Goal: Task Accomplishment & Management: Use online tool/utility

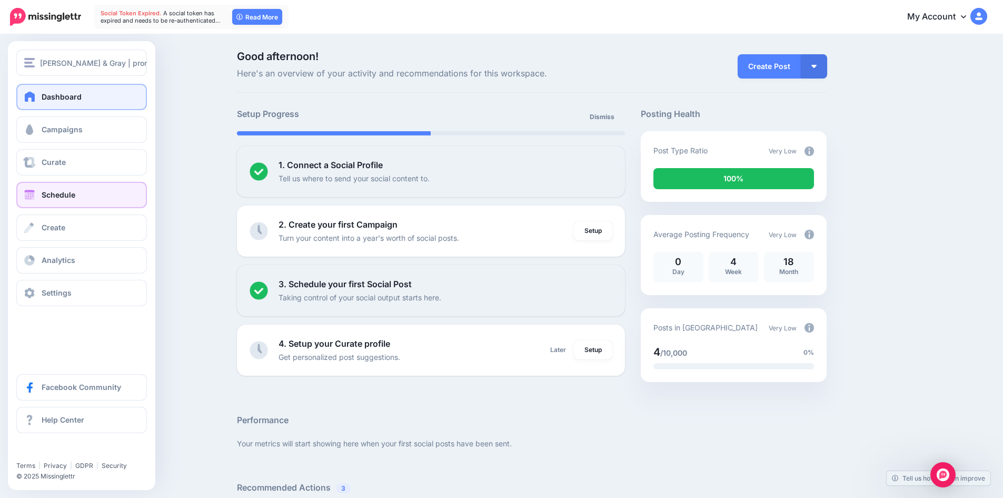
click at [87, 204] on link "Schedule" at bounding box center [81, 195] width 131 height 26
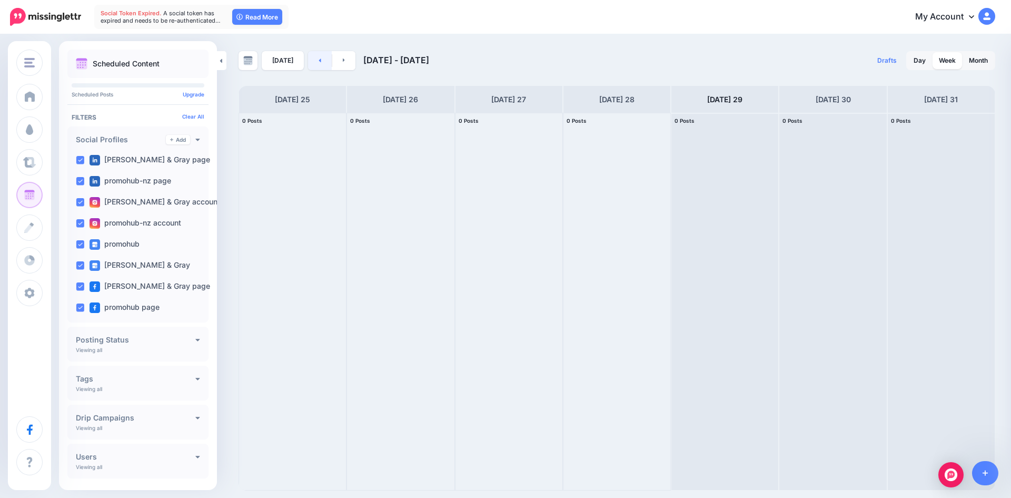
click at [315, 57] on link at bounding box center [320, 60] width 24 height 19
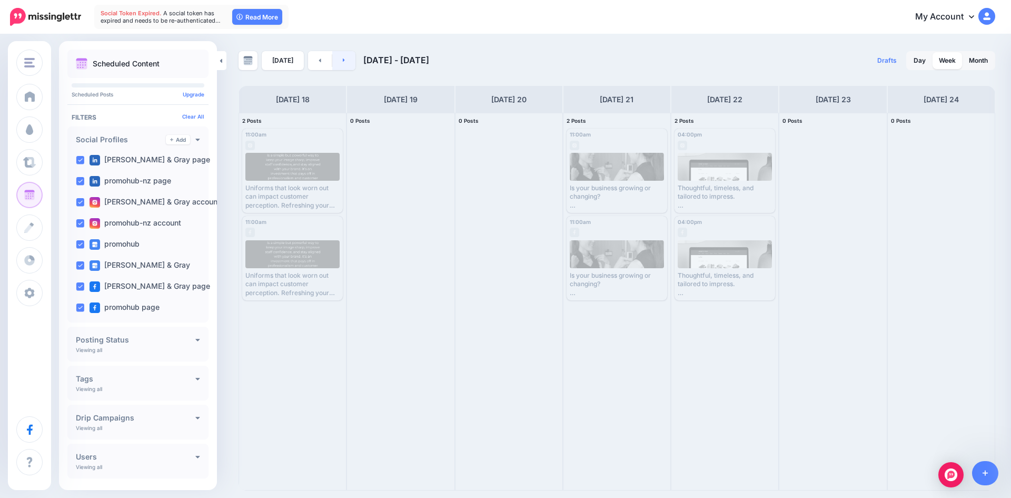
click at [334, 63] on link at bounding box center [344, 60] width 24 height 19
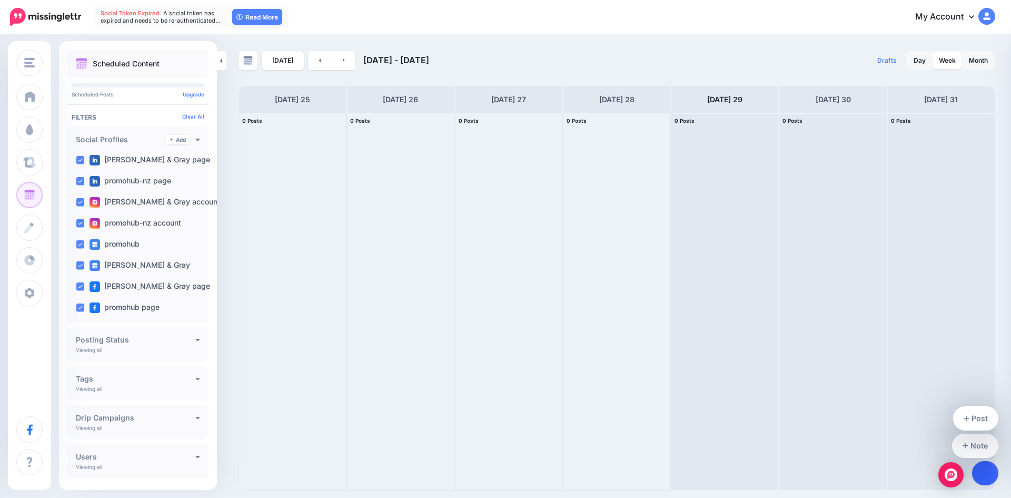
click at [989, 482] on link at bounding box center [985, 473] width 27 height 24
click at [990, 423] on link "Post" at bounding box center [976, 418] width 46 height 24
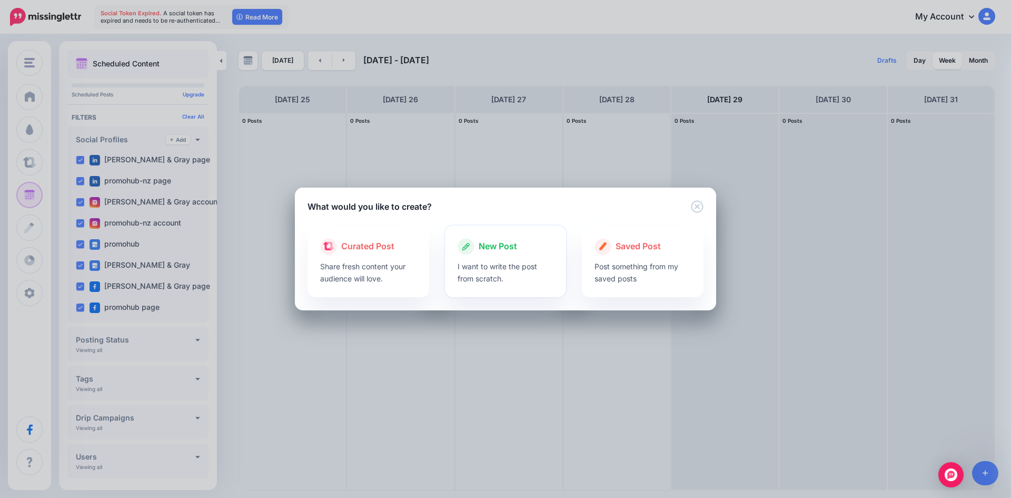
click at [507, 251] on span "New Post" at bounding box center [498, 247] width 38 height 14
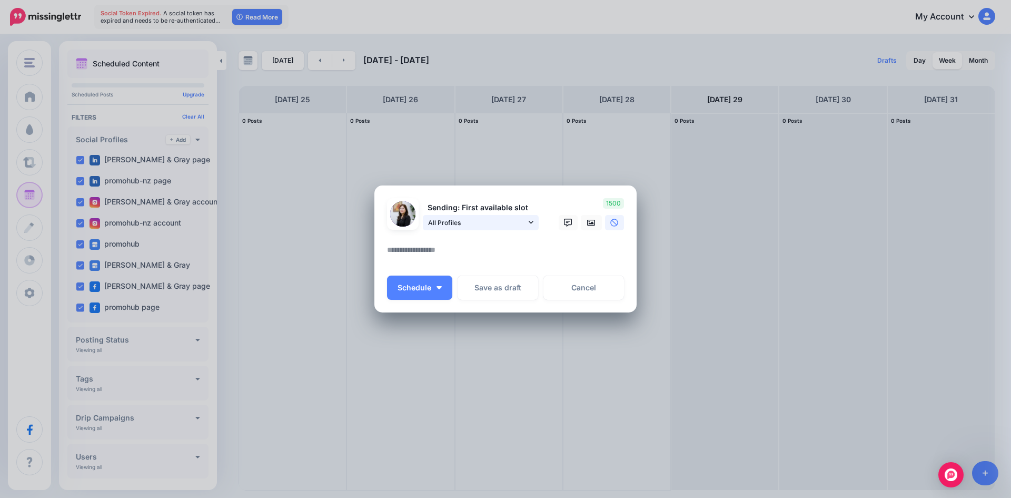
click at [498, 218] on span "All Profiles" at bounding box center [477, 222] width 98 height 11
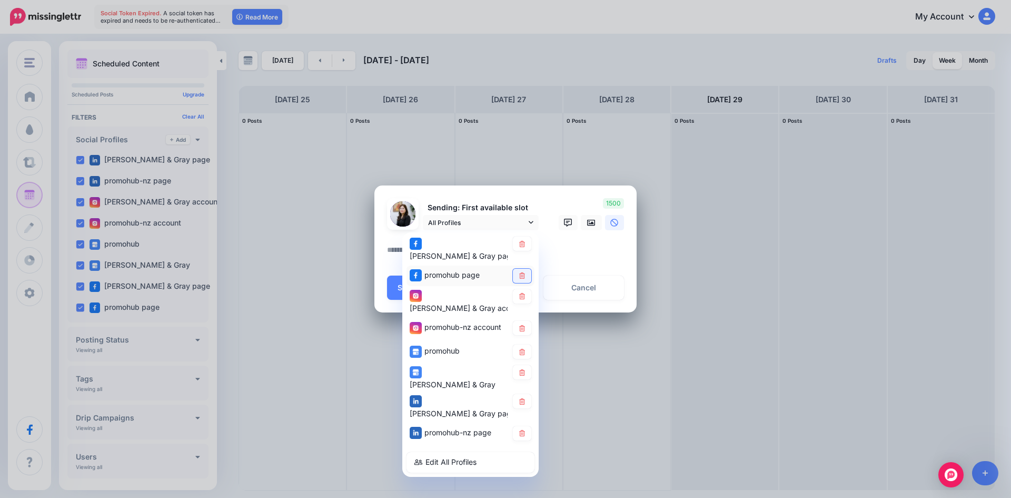
click at [520, 272] on icon at bounding box center [522, 275] width 8 height 6
click at [527, 293] on link at bounding box center [522, 296] width 18 height 14
click at [522, 325] on icon at bounding box center [522, 328] width 8 height 6
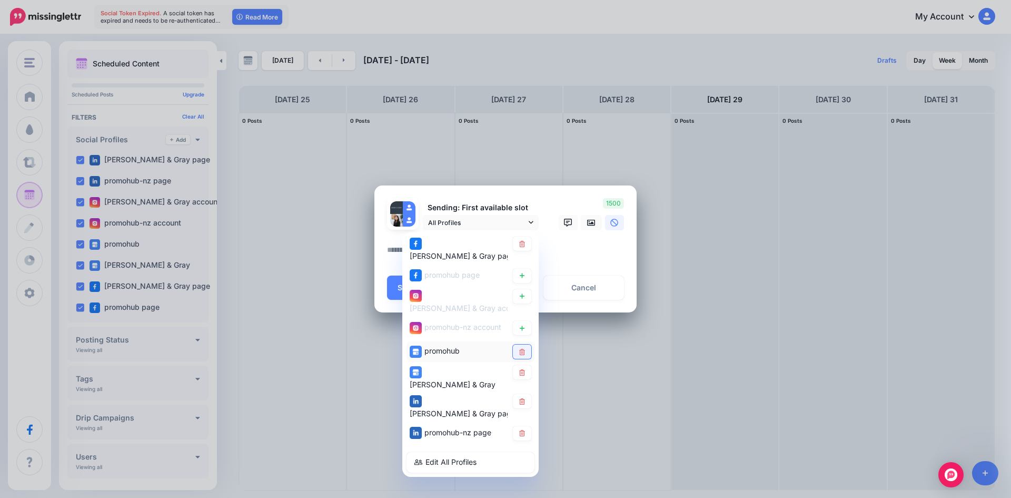
click at [520, 349] on icon at bounding box center [522, 352] width 6 height 6
click at [522, 369] on icon at bounding box center [522, 372] width 8 height 6
click at [522, 394] on link at bounding box center [522, 401] width 18 height 14
click at [521, 430] on icon at bounding box center [522, 433] width 6 height 6
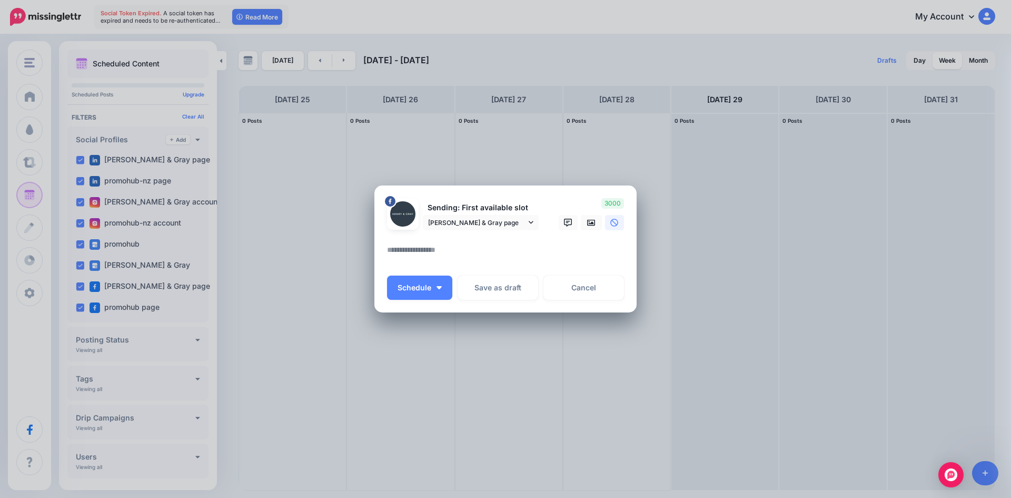
click at [541, 255] on textarea at bounding box center [508, 253] width 242 height 21
click at [587, 224] on link at bounding box center [591, 222] width 21 height 15
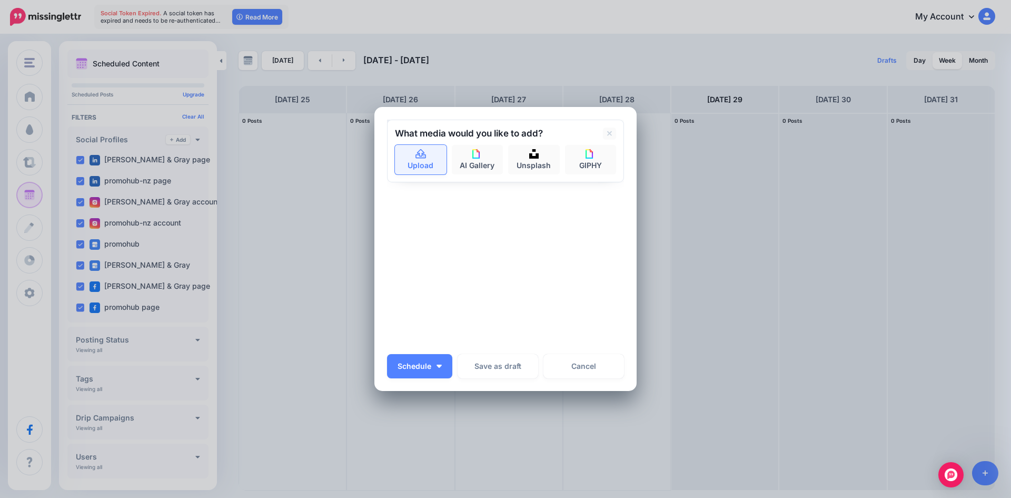
click at [417, 160] on link "Upload" at bounding box center [421, 159] width 52 height 29
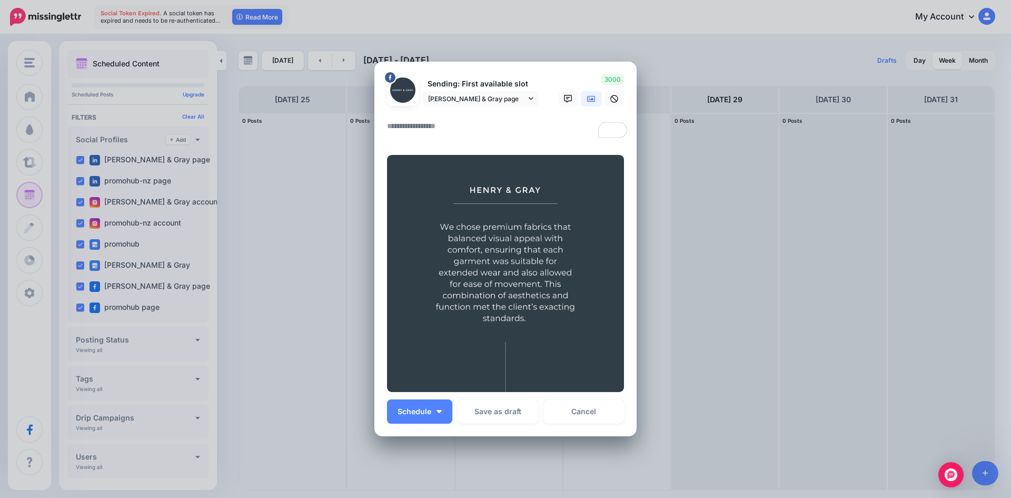
click at [443, 132] on textarea "To enrich screen reader interactions, please activate Accessibility in Grammarl…" at bounding box center [508, 130] width 242 height 21
paste textarea "**********"
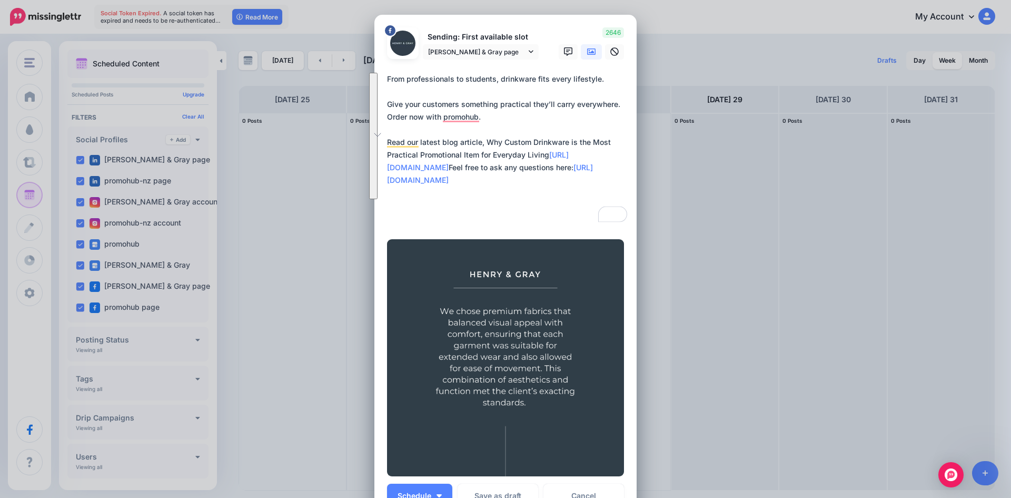
drag, startPoint x: 543, startPoint y: 218, endPoint x: 381, endPoint y: 80, distance: 212.6
click at [381, 80] on div "Loading Sending: First available slot [PERSON_NAME] & Gray page" at bounding box center [505, 268] width 262 height 506
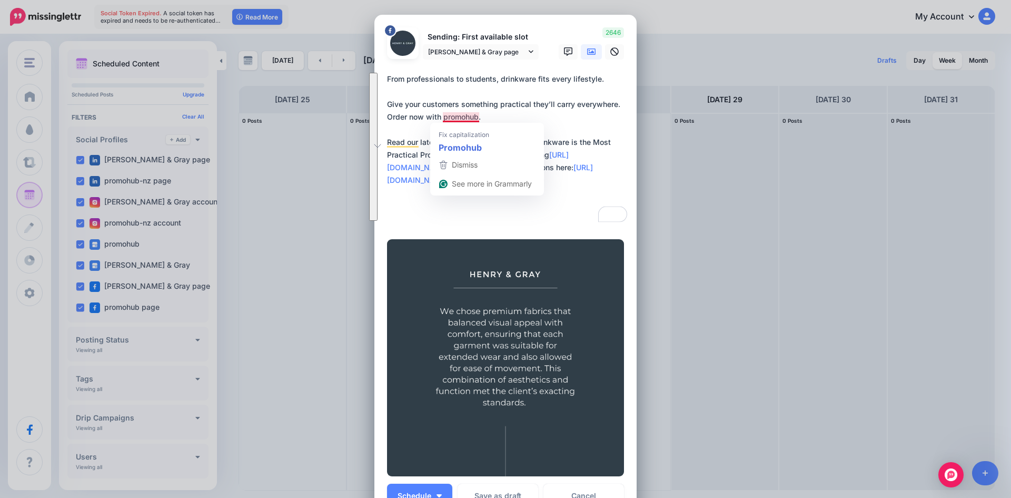
paste textarea "**********"
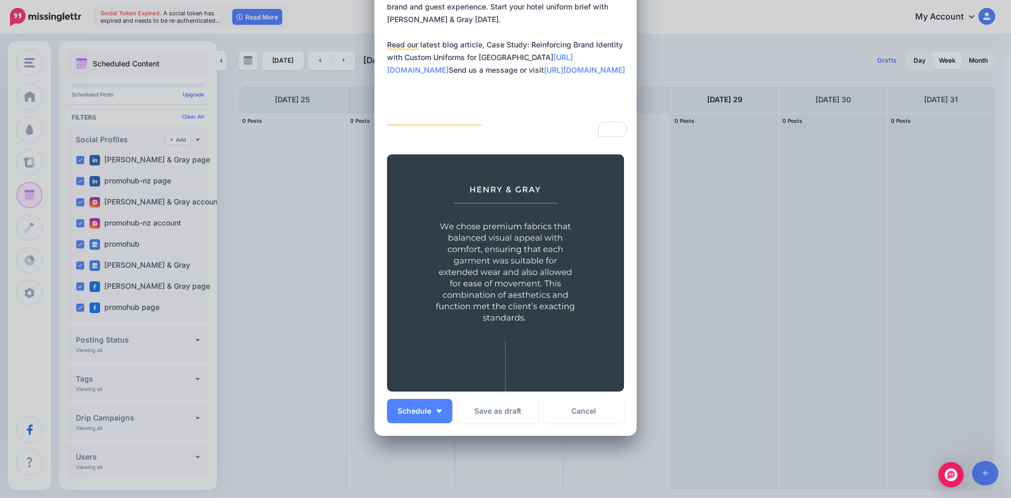
scroll to position [158, 0]
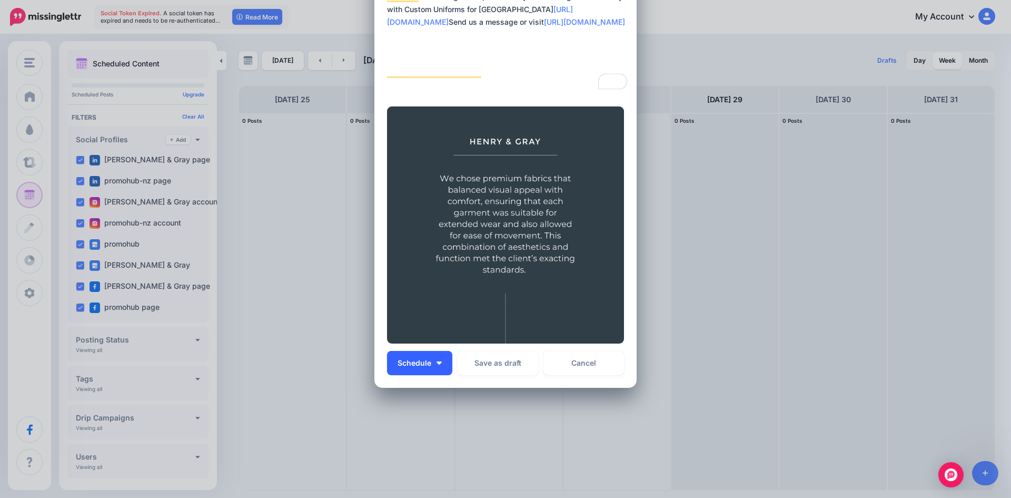
type textarea "**********"
click at [437, 362] on img "button" at bounding box center [439, 362] width 5 height 3
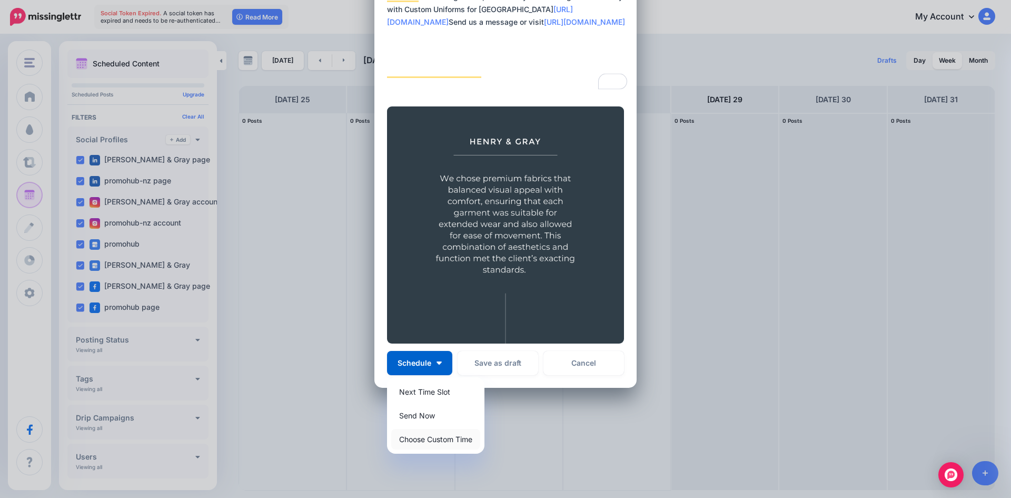
click at [433, 442] on link "Choose Custom Time" at bounding box center [435, 439] width 89 height 21
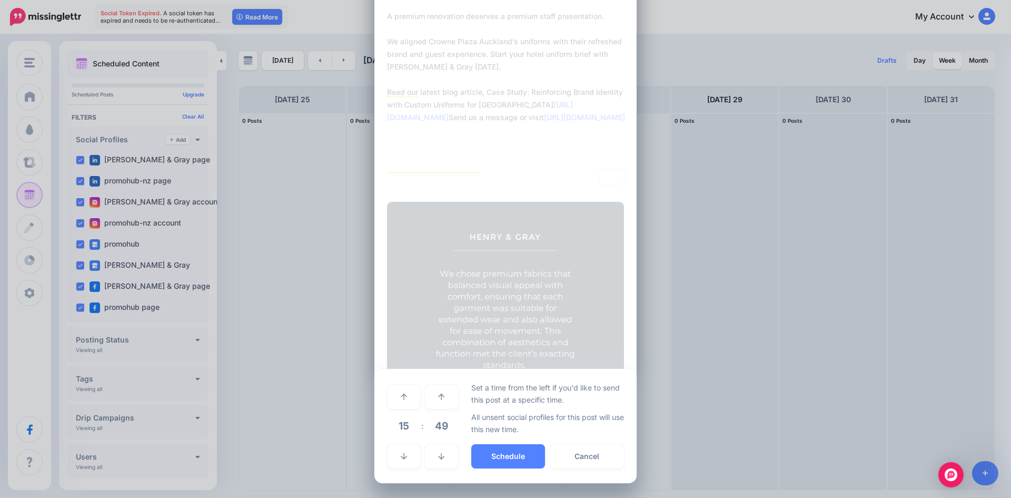
scroll to position [63, 0]
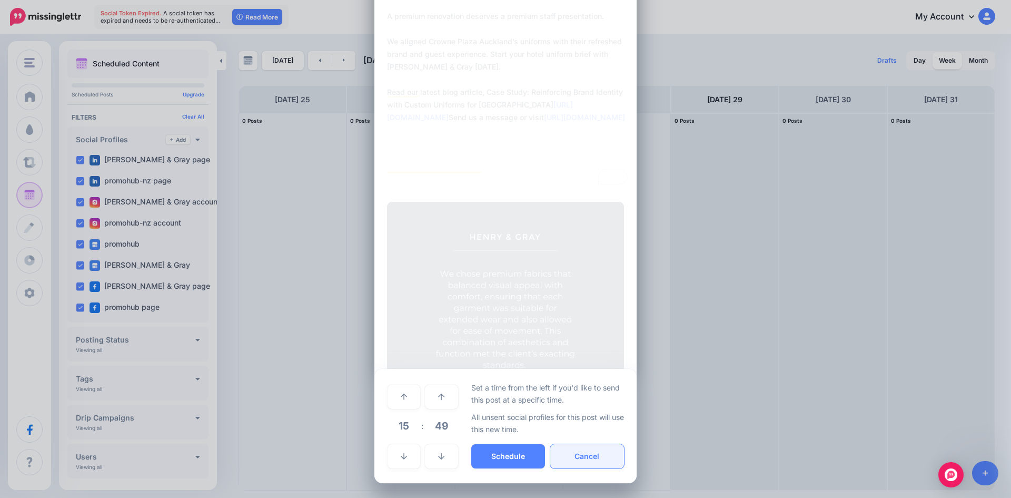
click at [562, 461] on button "Cancel" at bounding box center [587, 456] width 74 height 24
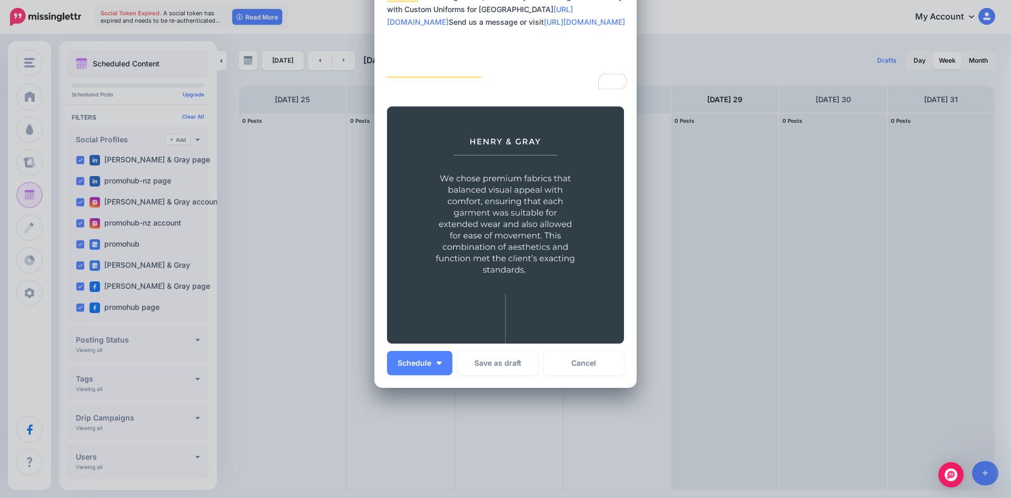
scroll to position [162, 0]
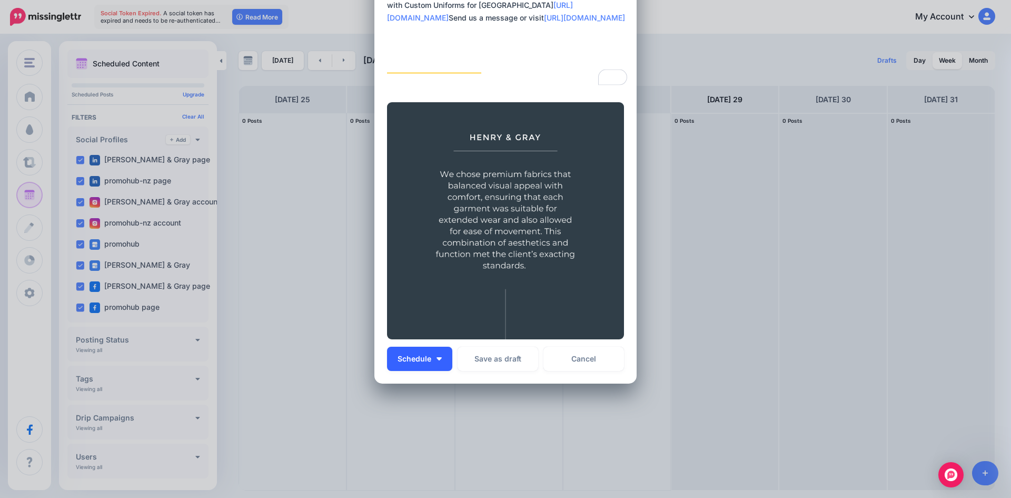
click at [446, 361] on button "Schedule" at bounding box center [419, 359] width 65 height 24
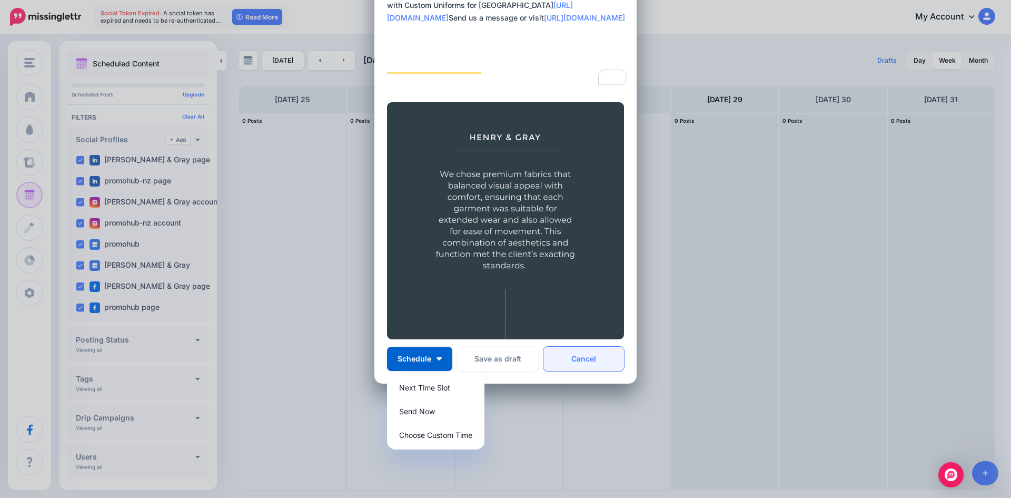
click at [586, 367] on link "Cancel" at bounding box center [584, 359] width 81 height 24
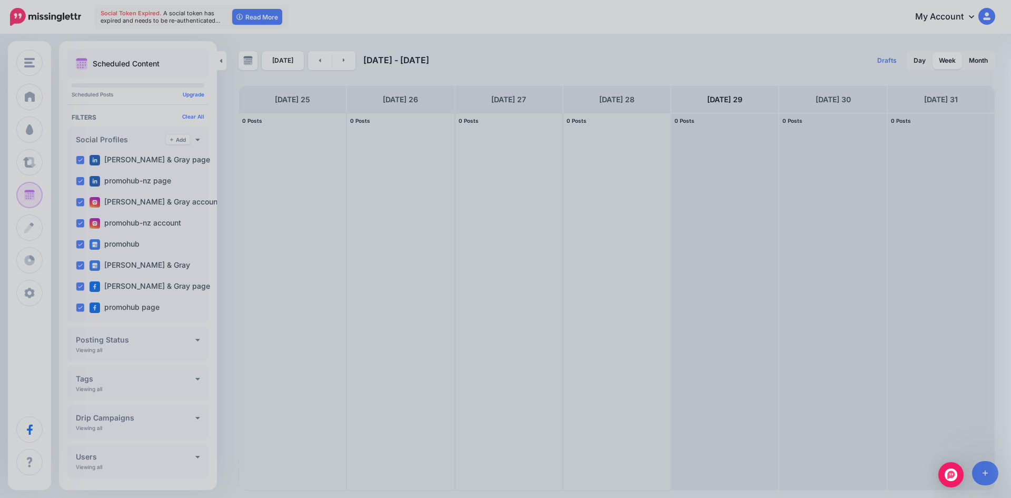
scroll to position [0, 0]
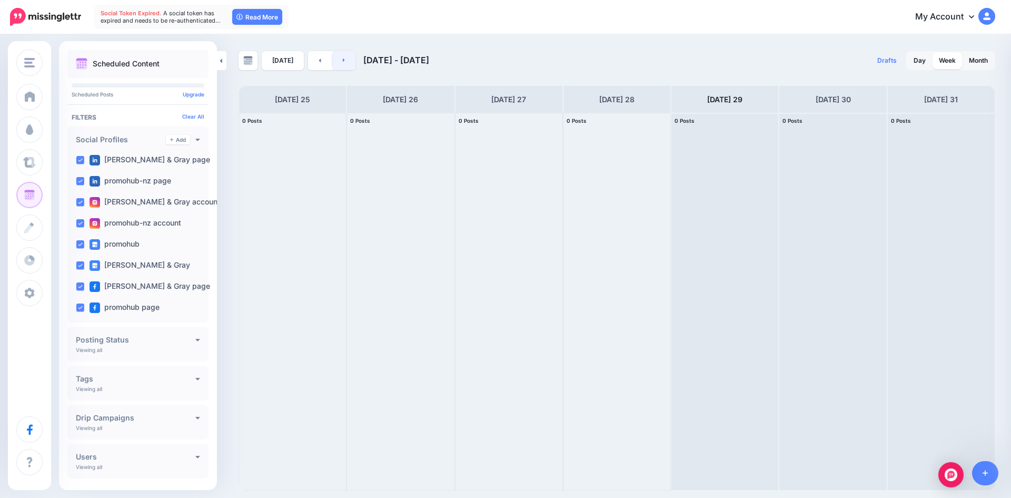
click at [335, 63] on link at bounding box center [344, 60] width 24 height 19
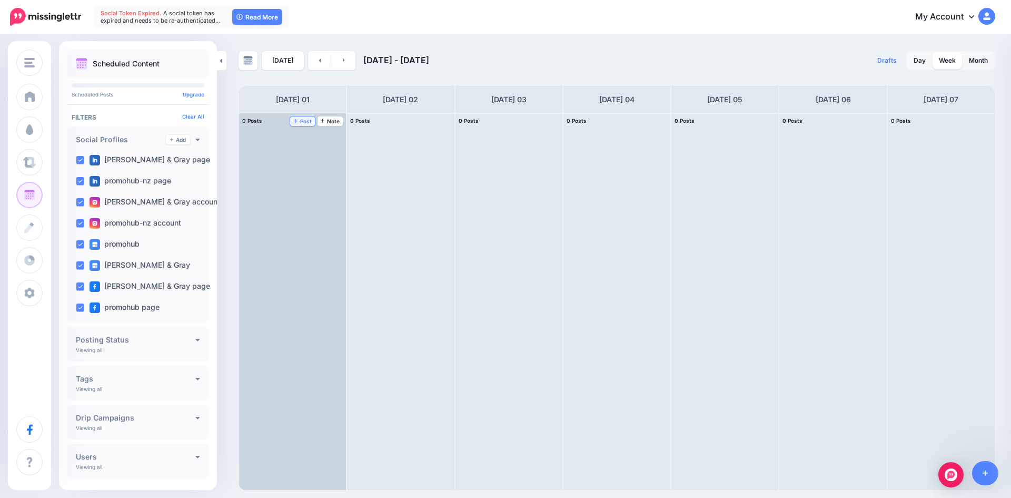
click at [310, 120] on span "Post" at bounding box center [302, 120] width 18 height 5
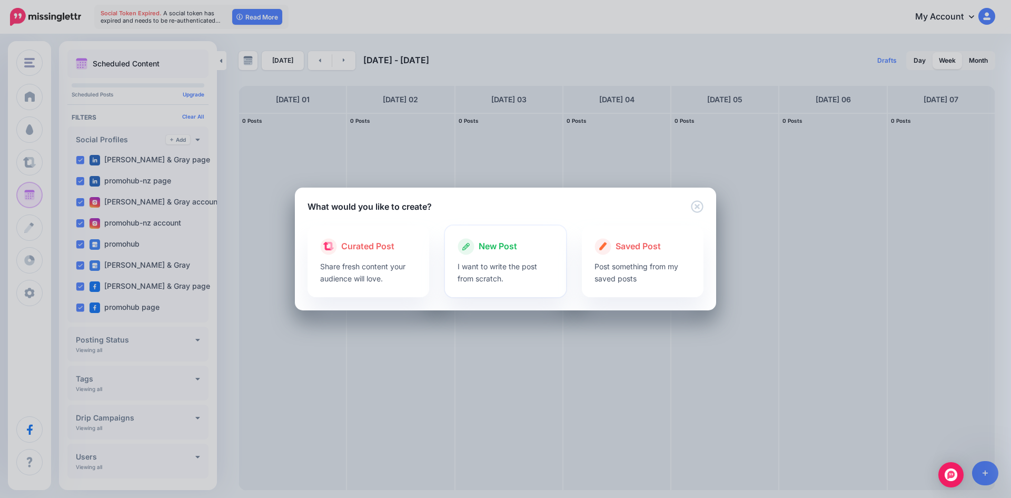
click at [514, 261] on p "I want to write the post from scratch." at bounding box center [506, 272] width 96 height 24
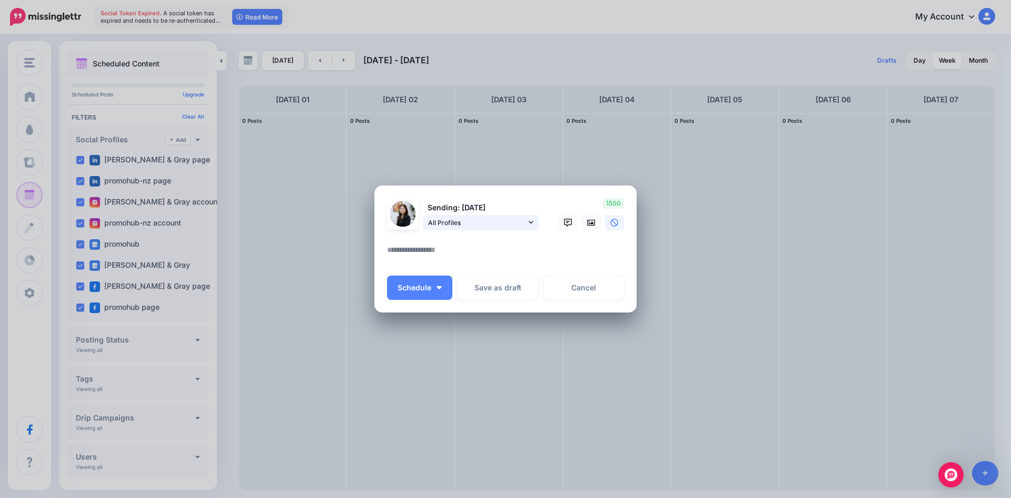
click at [486, 227] on span "All Profiles" at bounding box center [477, 222] width 98 height 11
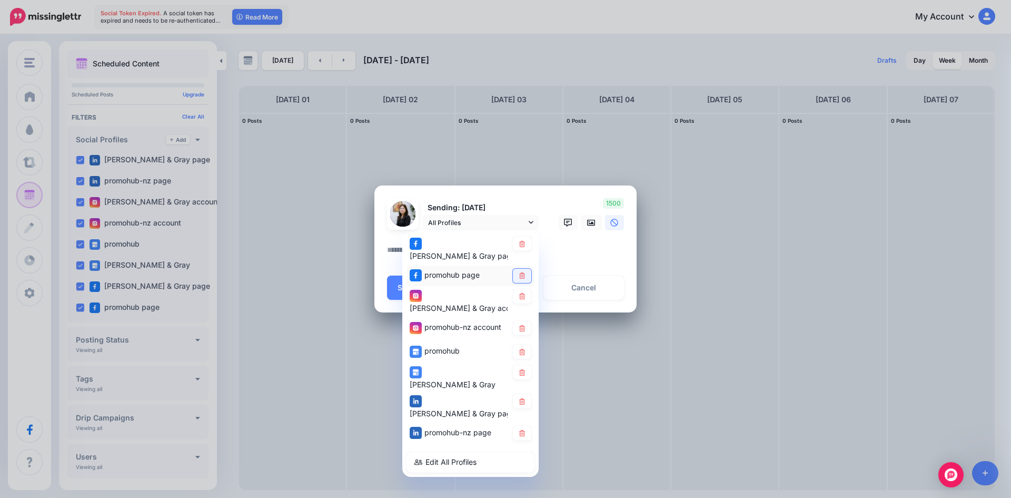
click at [518, 269] on link at bounding box center [522, 276] width 18 height 14
click at [518, 297] on icon at bounding box center [522, 296] width 8 height 6
click at [520, 325] on icon at bounding box center [522, 328] width 6 height 6
click at [520, 344] on link at bounding box center [522, 351] width 18 height 14
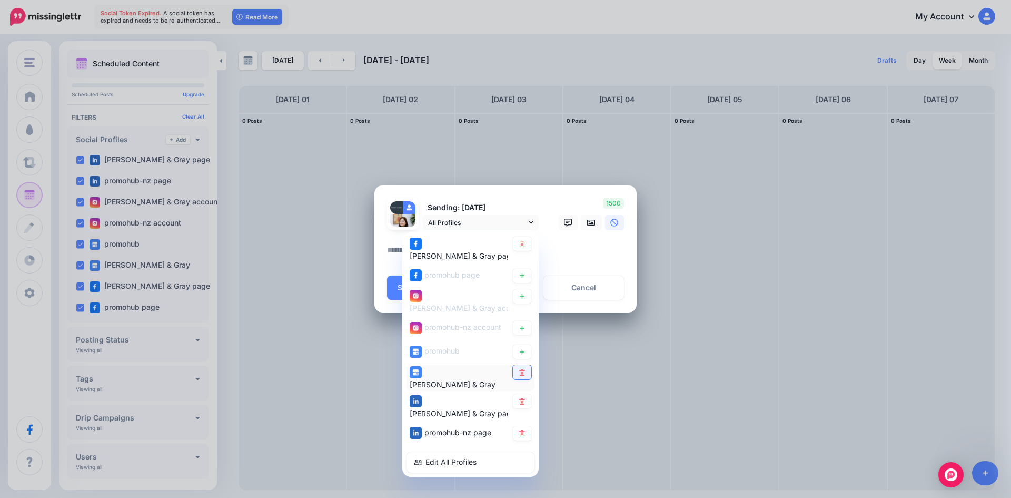
click at [526, 369] on icon at bounding box center [522, 372] width 8 height 6
click at [528, 394] on link at bounding box center [522, 401] width 18 height 14
click at [528, 426] on link at bounding box center [522, 433] width 18 height 14
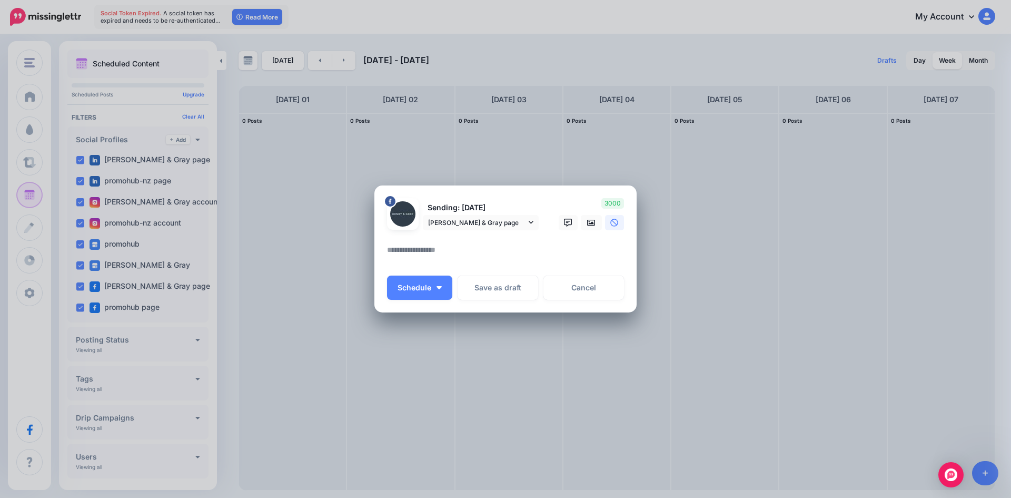
click at [493, 248] on textarea at bounding box center [508, 253] width 242 height 21
paste textarea "**********"
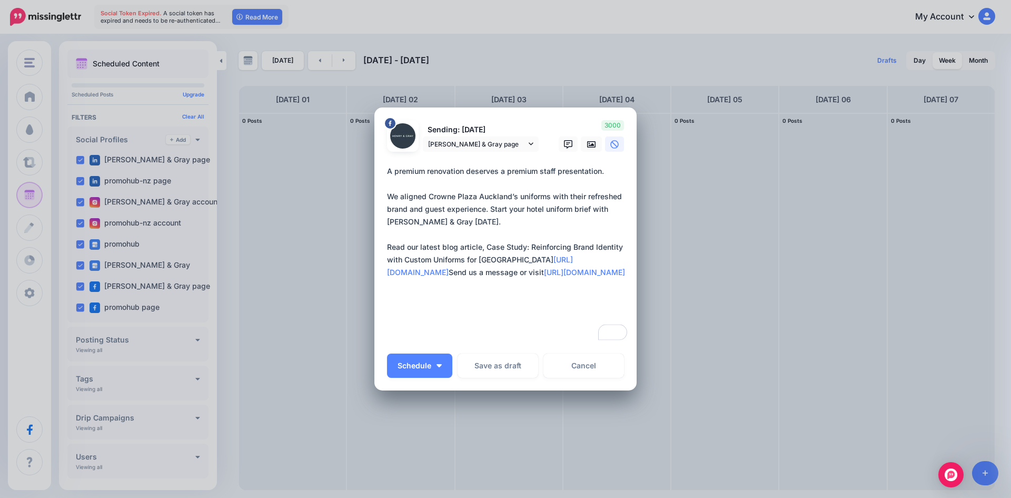
scroll to position [7, 0]
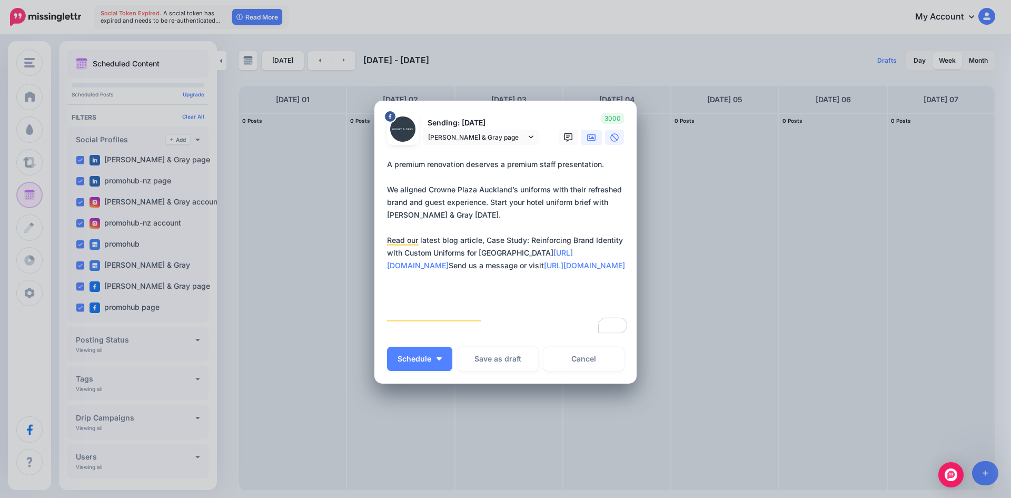
type textarea "**********"
click at [581, 137] on link at bounding box center [591, 137] width 21 height 15
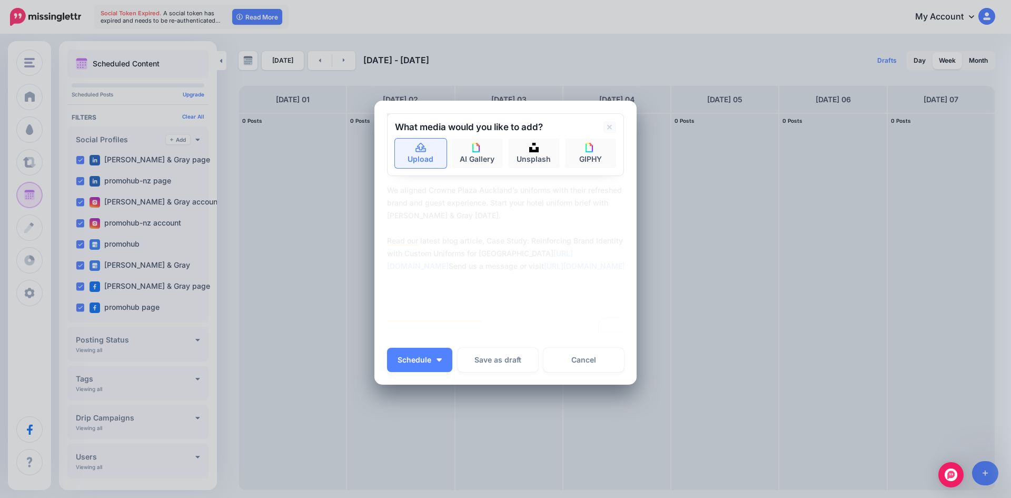
click at [427, 152] on link "Upload" at bounding box center [421, 153] width 52 height 29
click at [436, 362] on button "Schedule" at bounding box center [419, 360] width 65 height 24
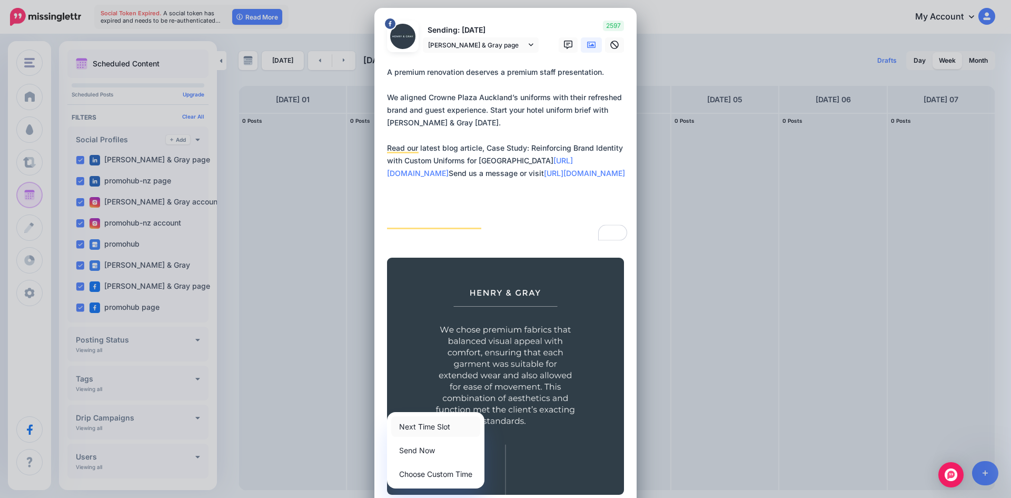
scroll to position [0, 0]
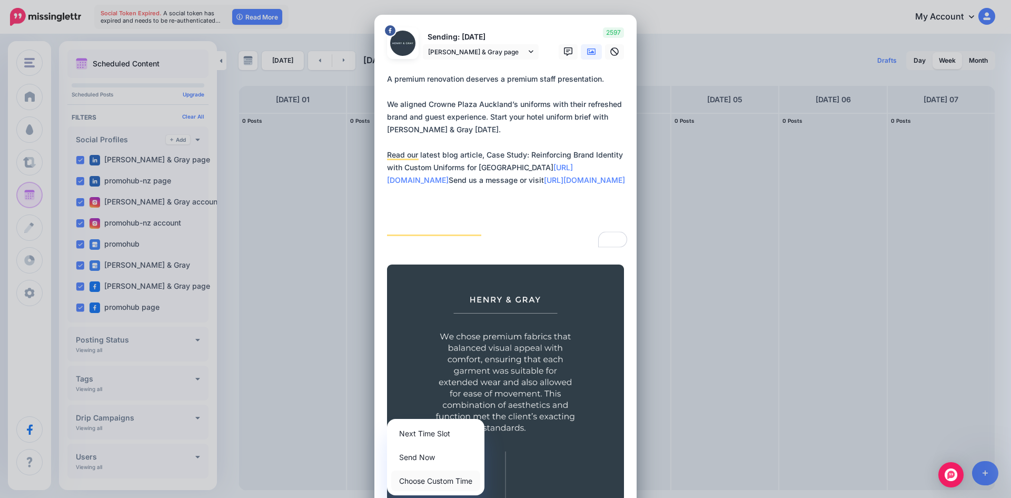
click at [431, 478] on link "Choose Custom Time" at bounding box center [435, 480] width 89 height 21
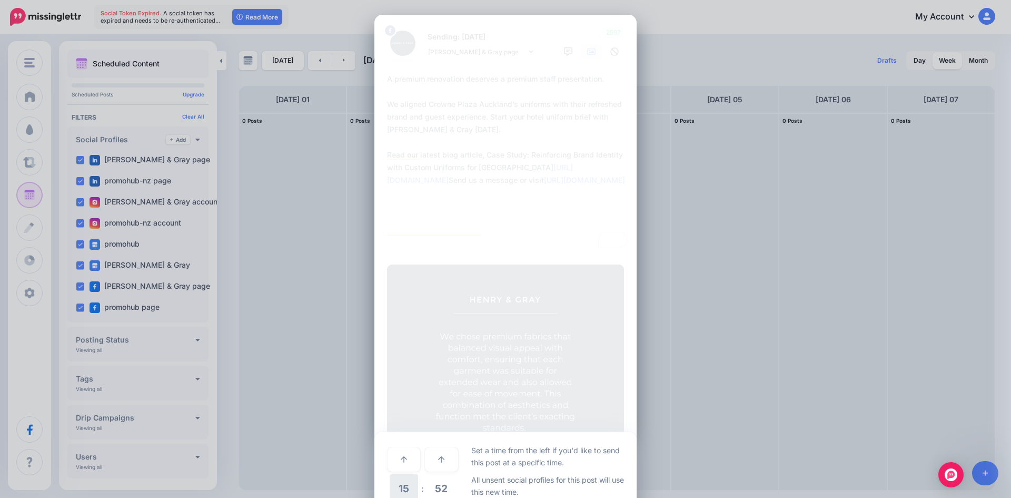
click at [406, 486] on span "15" at bounding box center [404, 488] width 28 height 28
click at [422, 479] on td "11" at bounding box center [428, 480] width 12 height 15
click at [434, 489] on span "52" at bounding box center [441, 488] width 28 height 28
click at [393, 463] on tr "00 05 10 15" at bounding box center [410, 458] width 46 height 29
click at [393, 463] on td "00" at bounding box center [393, 458] width 12 height 29
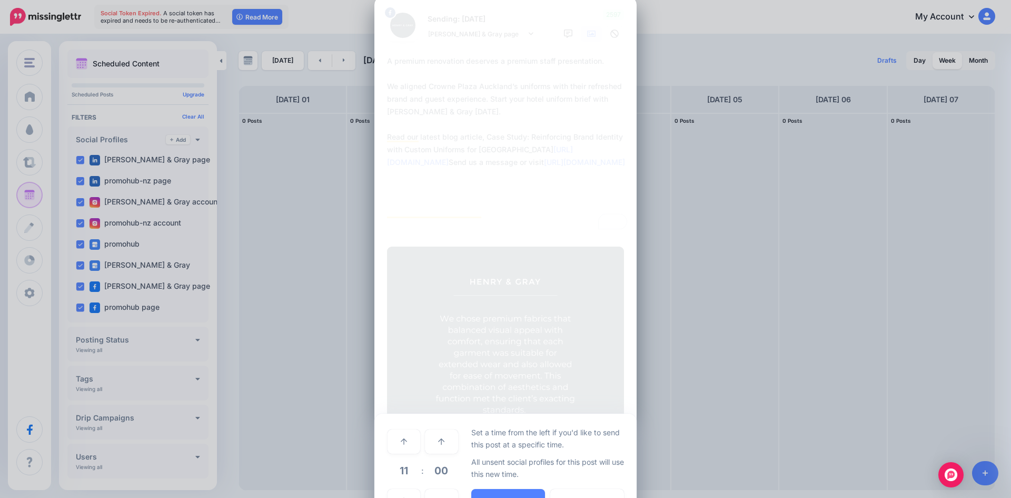
scroll to position [63, 0]
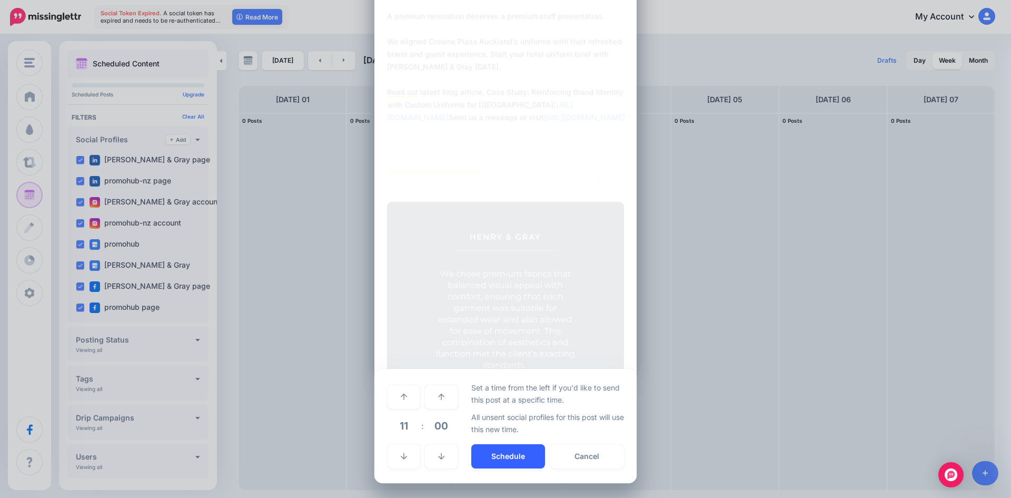
click at [502, 458] on button "Schedule" at bounding box center [508, 456] width 74 height 24
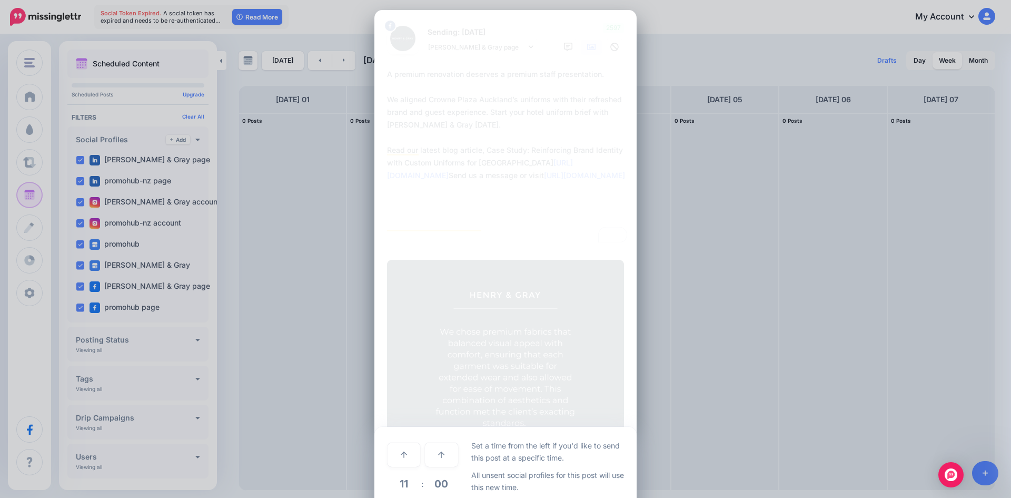
scroll to position [0, 0]
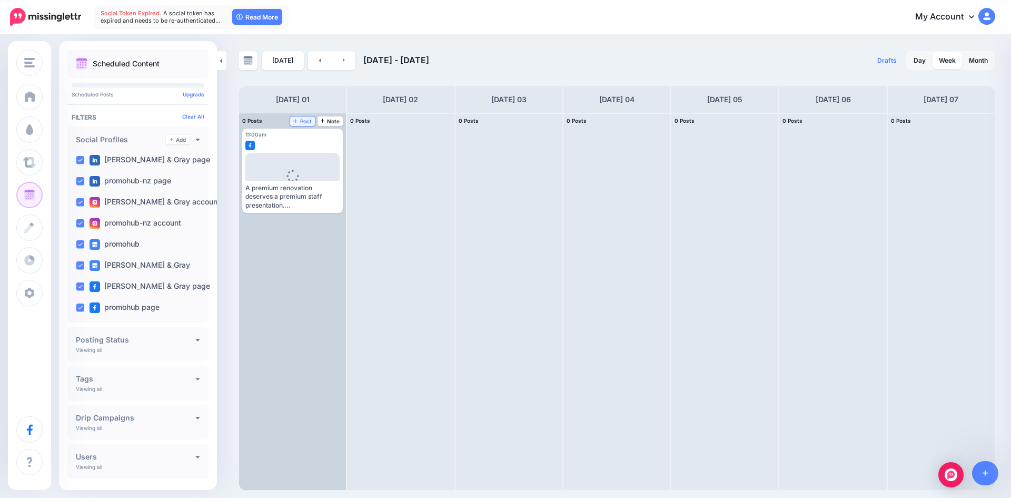
click at [305, 121] on span "Post" at bounding box center [302, 120] width 18 height 5
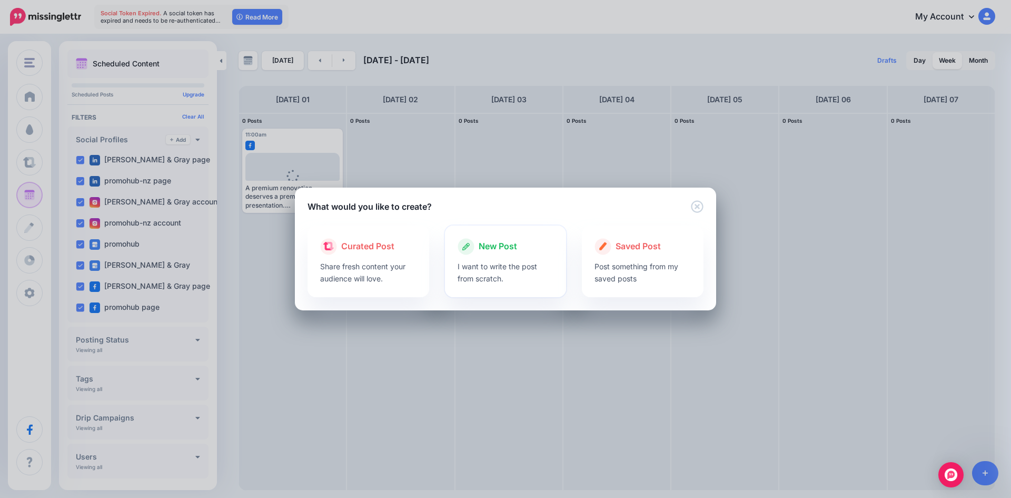
click at [526, 264] on p "I want to write the post from scratch." at bounding box center [506, 272] width 96 height 24
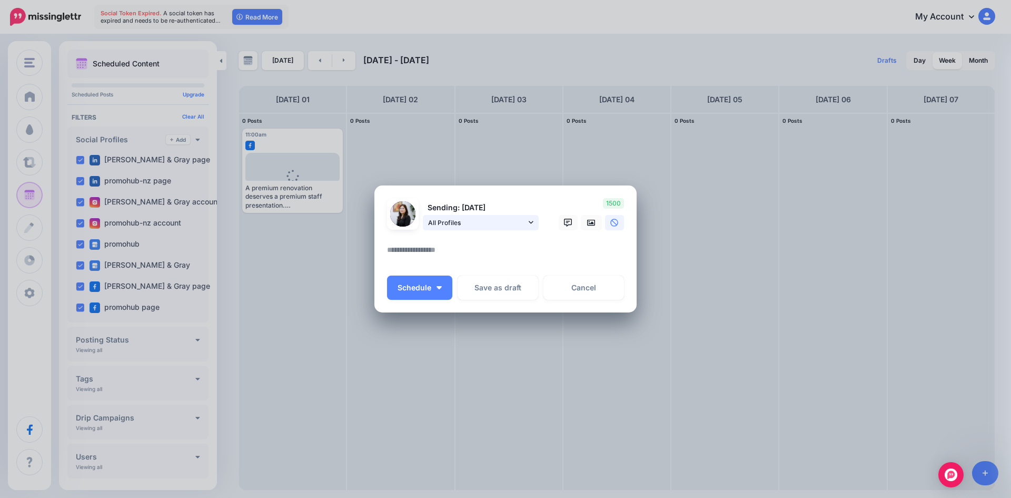
click at [509, 220] on span "All Profiles" at bounding box center [477, 222] width 98 height 11
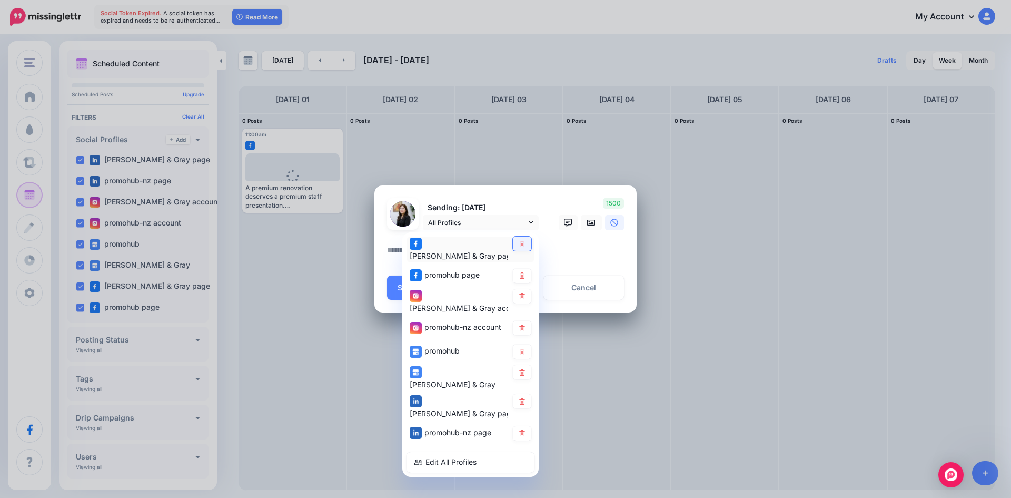
click at [520, 250] on link at bounding box center [522, 243] width 18 height 14
click at [522, 272] on icon at bounding box center [522, 275] width 6 height 6
click at [521, 325] on icon at bounding box center [522, 328] width 8 height 6
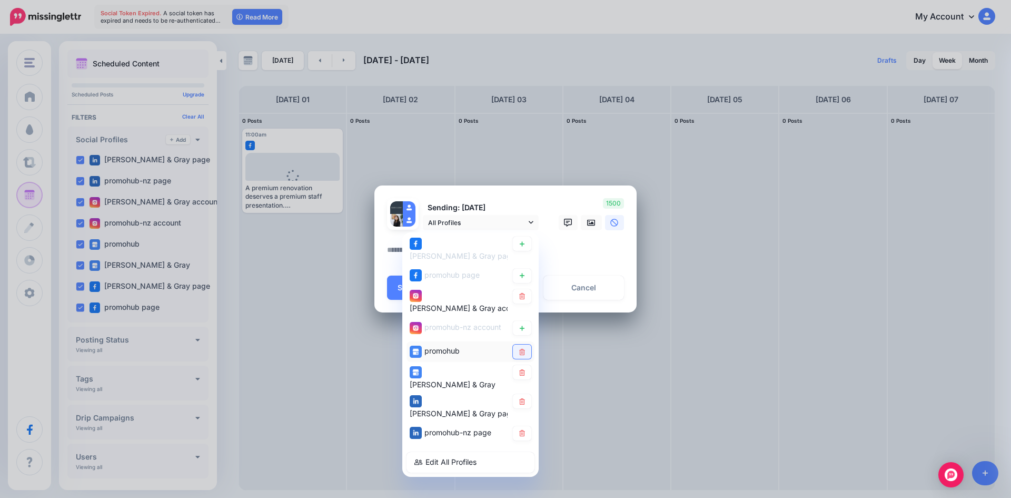
click at [521, 349] on icon at bounding box center [522, 352] width 8 height 6
click at [523, 369] on icon at bounding box center [522, 372] width 8 height 6
click at [525, 398] on icon at bounding box center [522, 401] width 8 height 6
click at [522, 430] on icon at bounding box center [522, 433] width 8 height 6
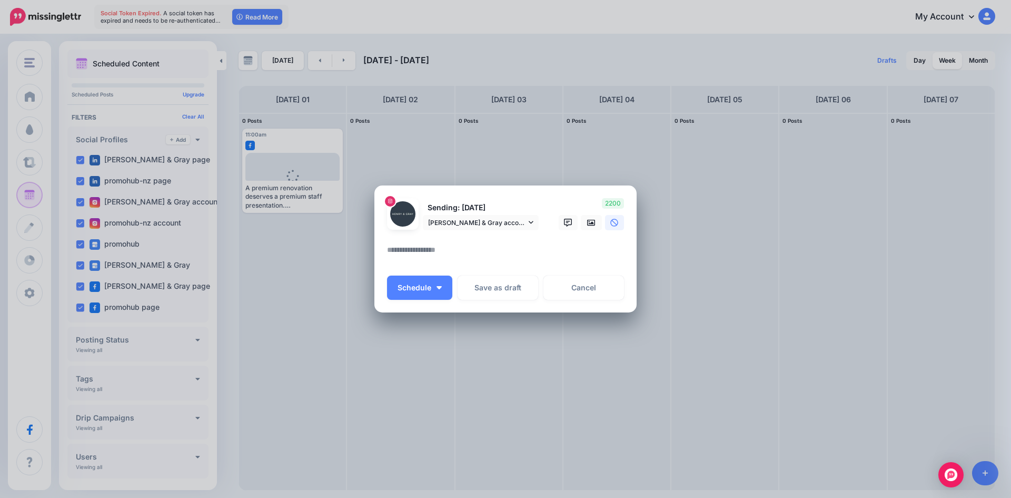
click at [551, 255] on textarea at bounding box center [508, 253] width 242 height 21
paste textarea "**********"
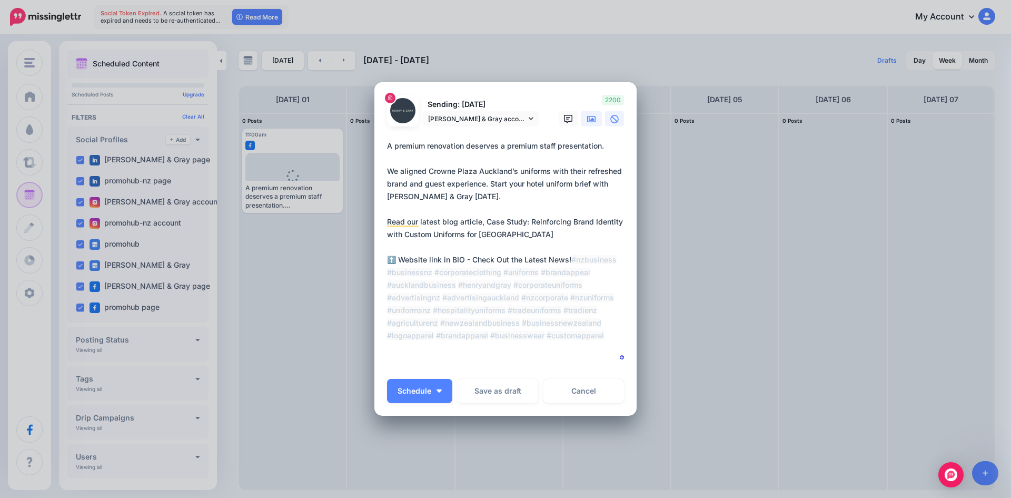
type textarea "**********"
click at [587, 126] on link at bounding box center [591, 118] width 21 height 15
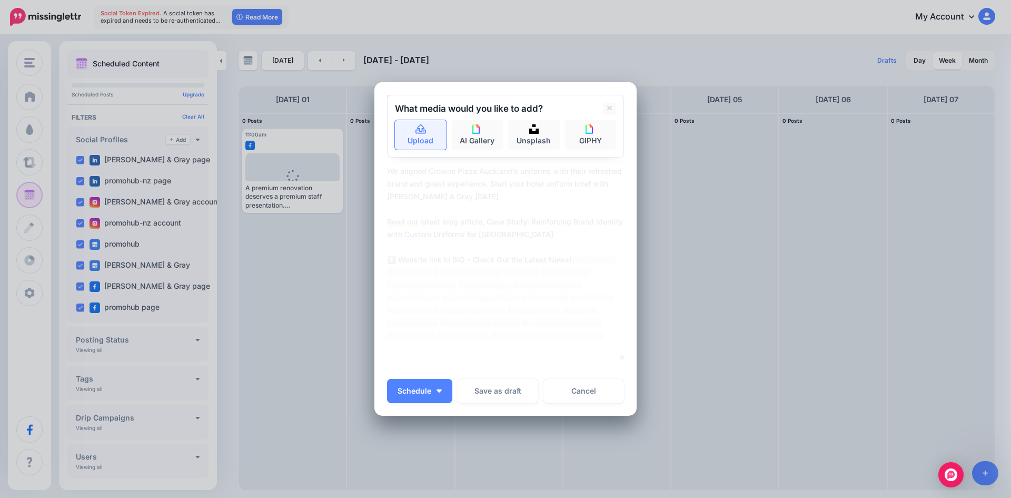
click at [429, 129] on link "Upload" at bounding box center [421, 134] width 52 height 29
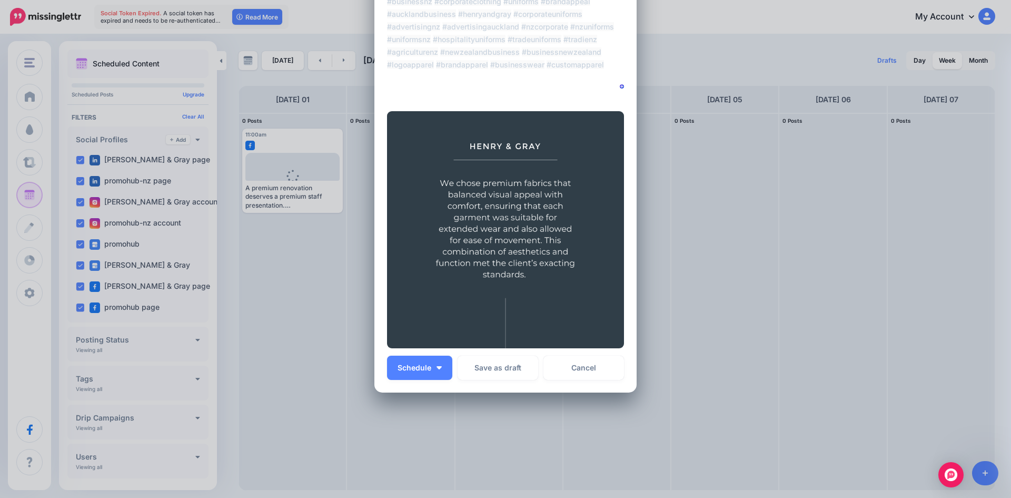
scroll to position [213, 0]
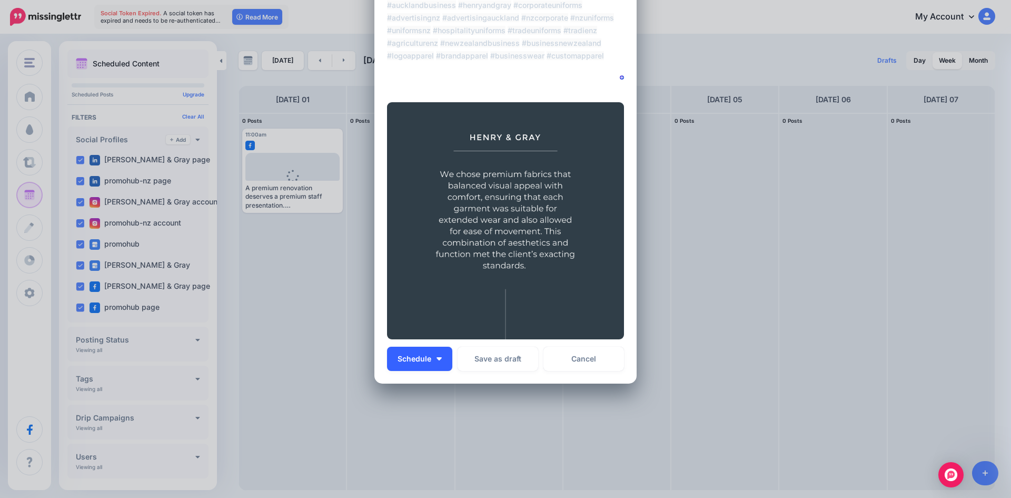
click at [444, 359] on button "Schedule" at bounding box center [419, 359] width 65 height 24
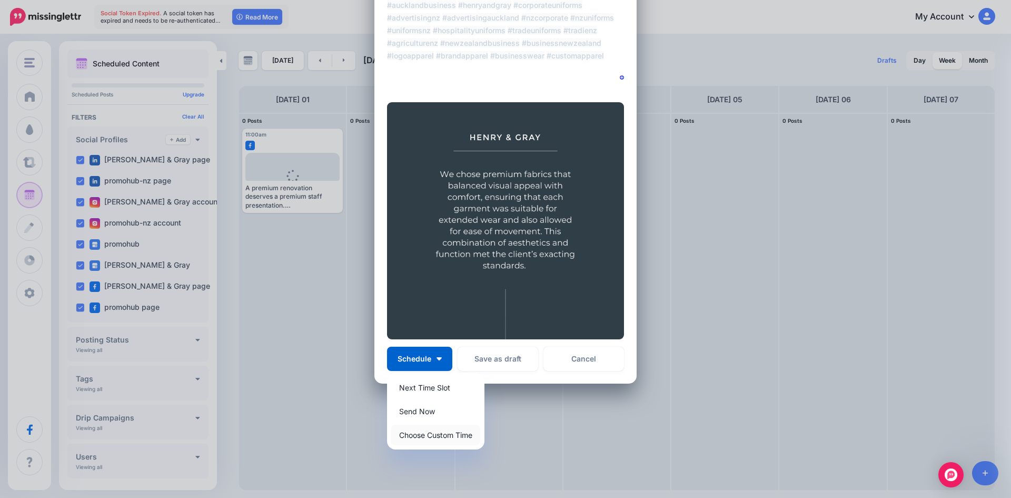
click at [423, 429] on link "Choose Custom Time" at bounding box center [435, 434] width 89 height 21
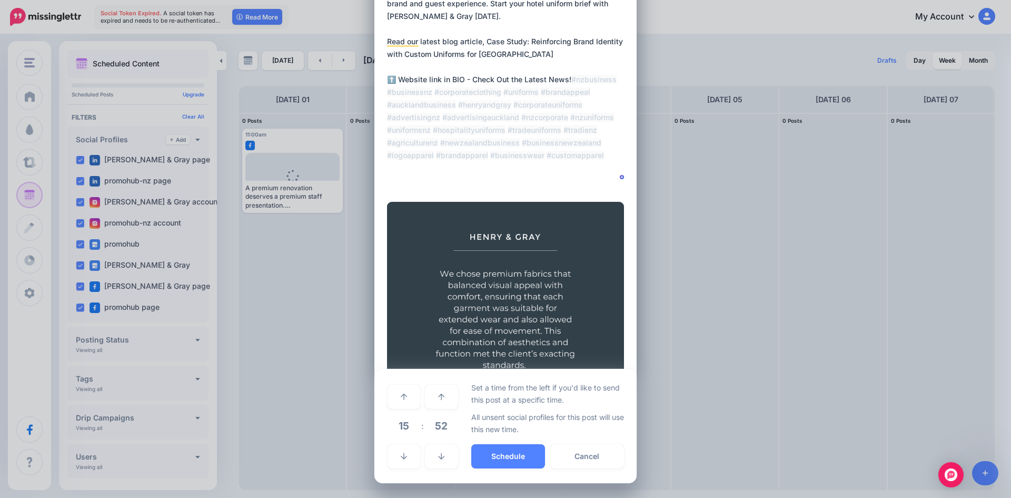
scroll to position [113, 0]
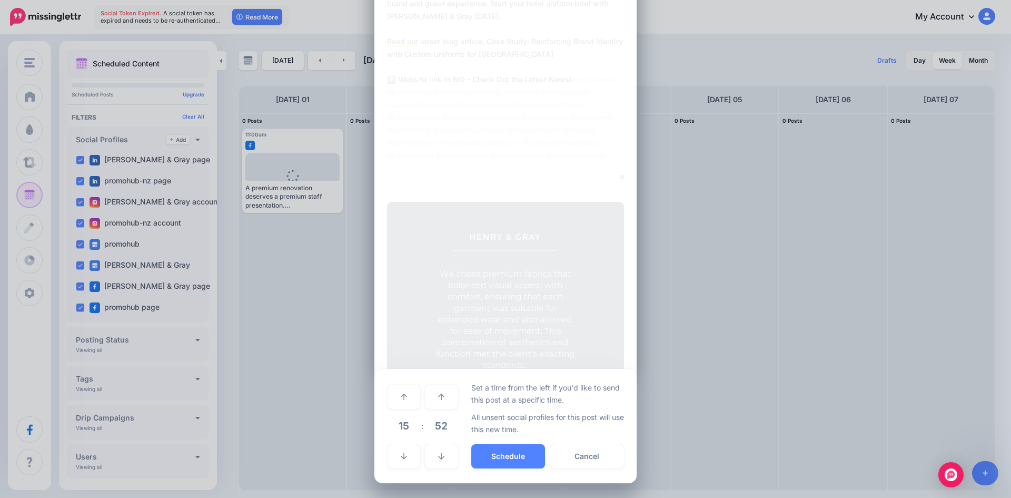
click at [401, 420] on span "15" at bounding box center [404, 425] width 28 height 28
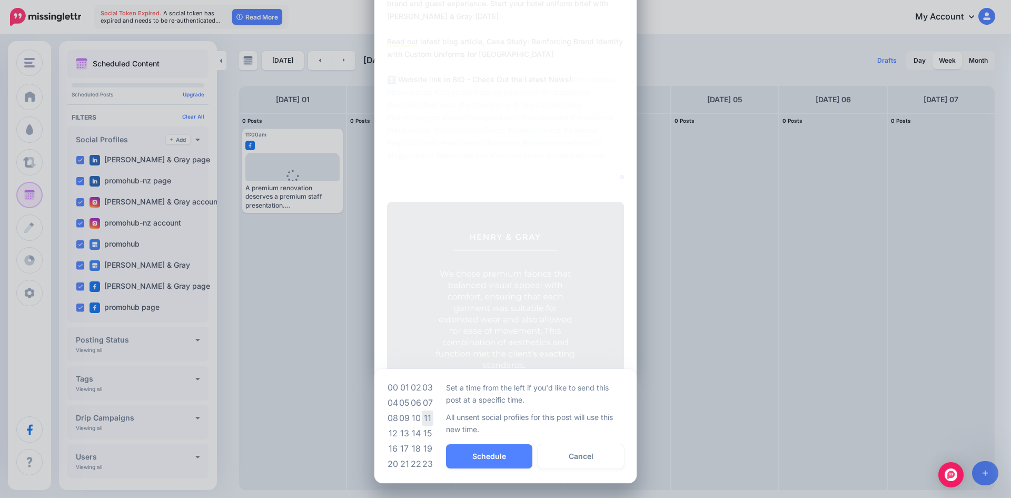
click at [422, 418] on td "11" at bounding box center [428, 417] width 12 height 15
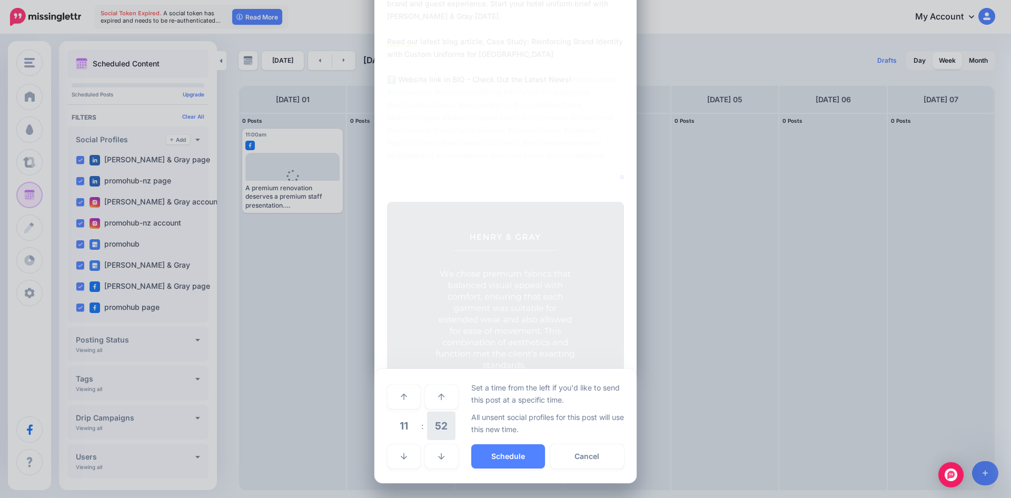
click at [430, 436] on span "52" at bounding box center [441, 425] width 28 height 28
click at [392, 399] on td "00" at bounding box center [393, 395] width 12 height 29
click at [472, 448] on button "Schedule" at bounding box center [508, 456] width 74 height 24
